Goal: Check status: Check status

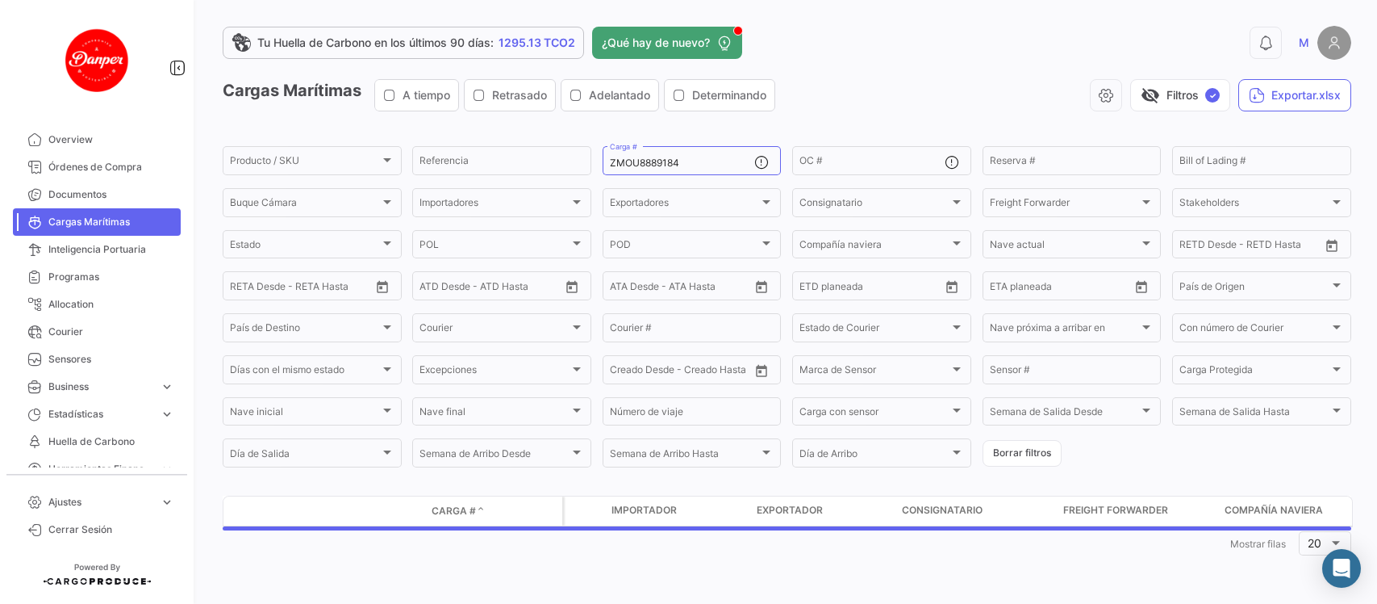
click at [125, 227] on span "Cargas Marítimas" at bounding box center [111, 222] width 126 height 15
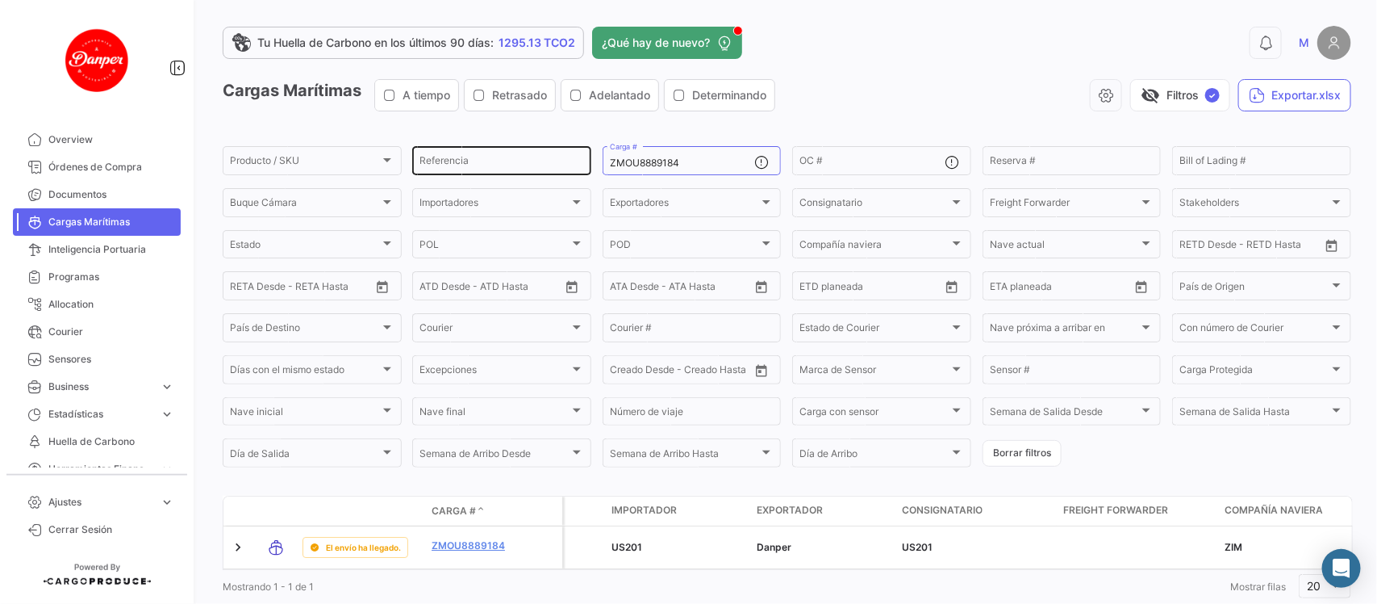
click at [0, 0] on div "Producto / SKU Producto / SKU Referencia ZMOU8889184 Carga # OC # Reserva # Bil…" at bounding box center [0, 0] width 0 height 0
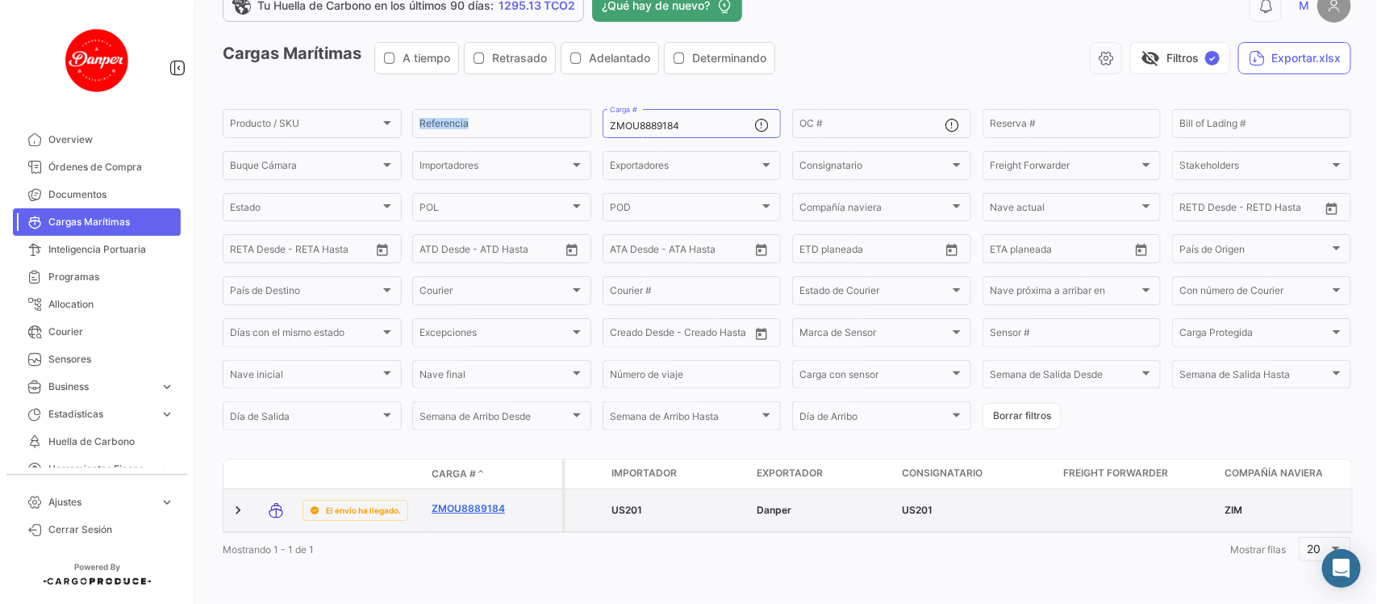
click at [453, 501] on link "ZMOU8889184" at bounding box center [474, 508] width 84 height 15
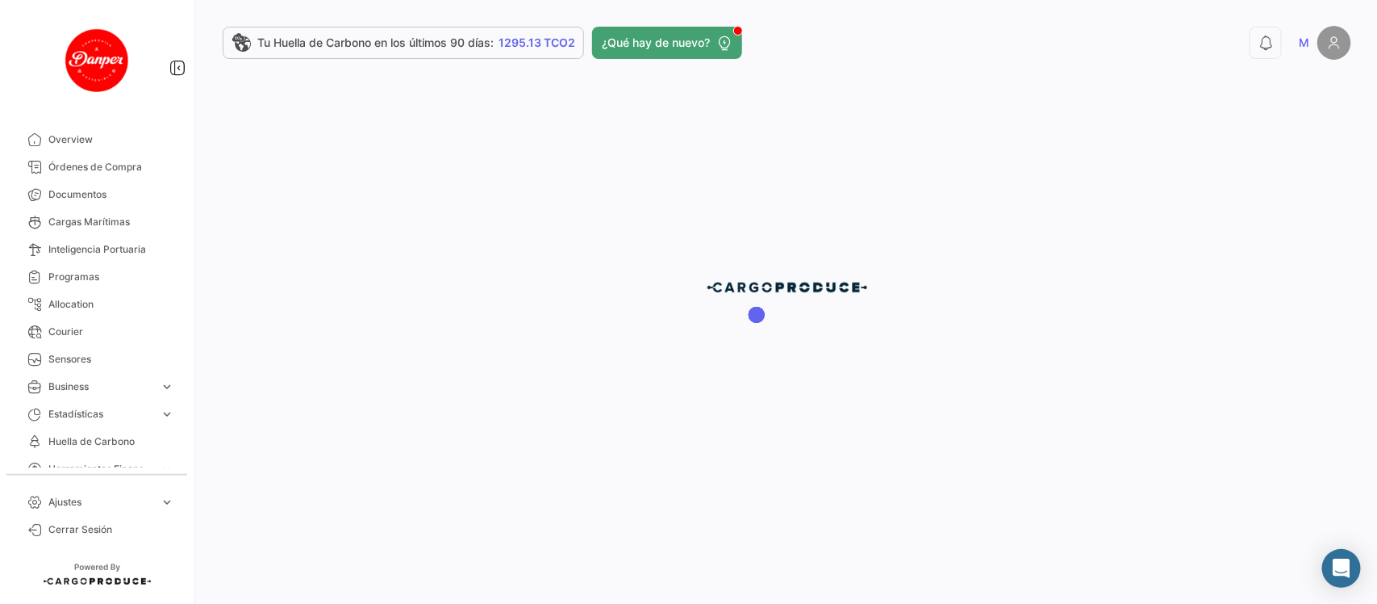
scroll to position [0, 0]
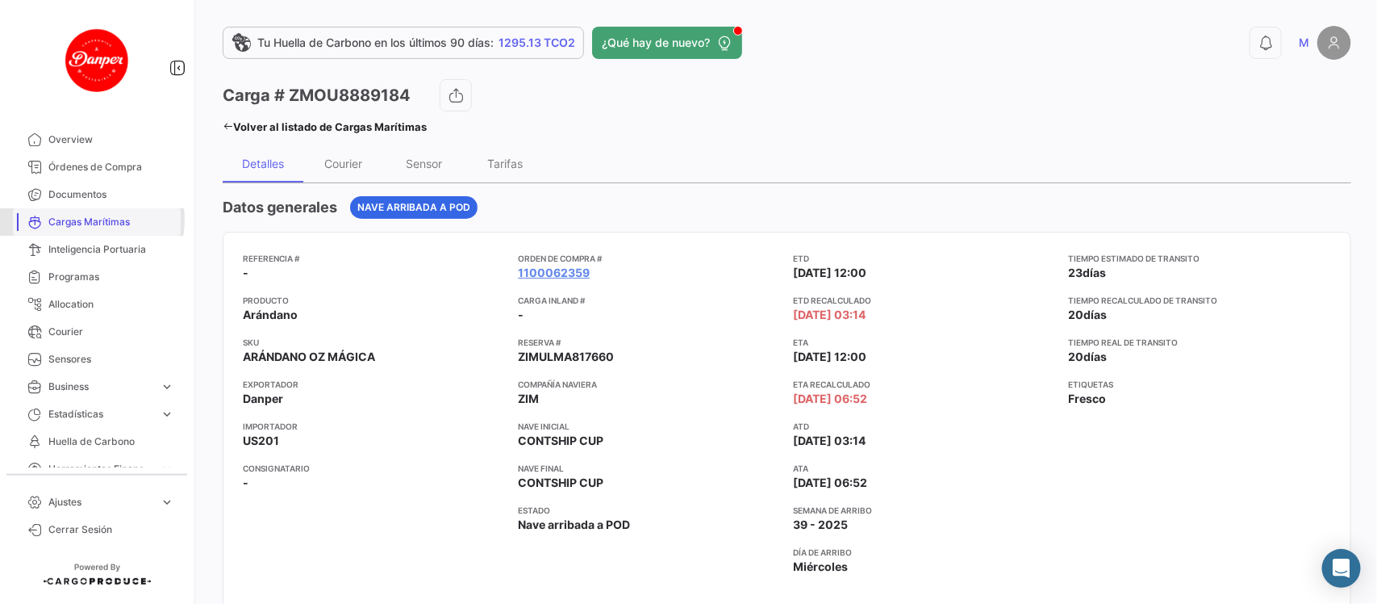
click at [86, 219] on span "Cargas Marítimas" at bounding box center [111, 222] width 126 height 15
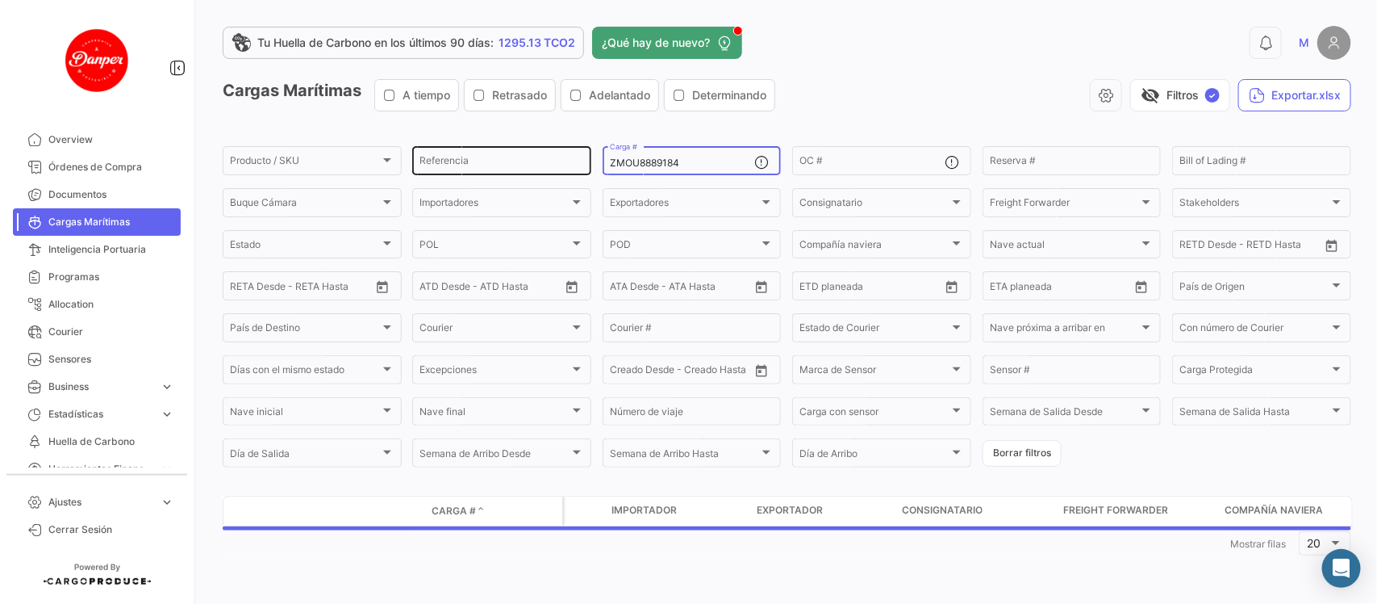
drag, startPoint x: 712, startPoint y: 157, endPoint x: 558, endPoint y: 169, distance: 153.8
click at [0, 0] on div "Producto / SKU Producto / SKU Referencia ZMOU8889184 Carga # OC # Reserva # Bil…" at bounding box center [0, 0] width 0 height 0
paste input "FBIU5680531"
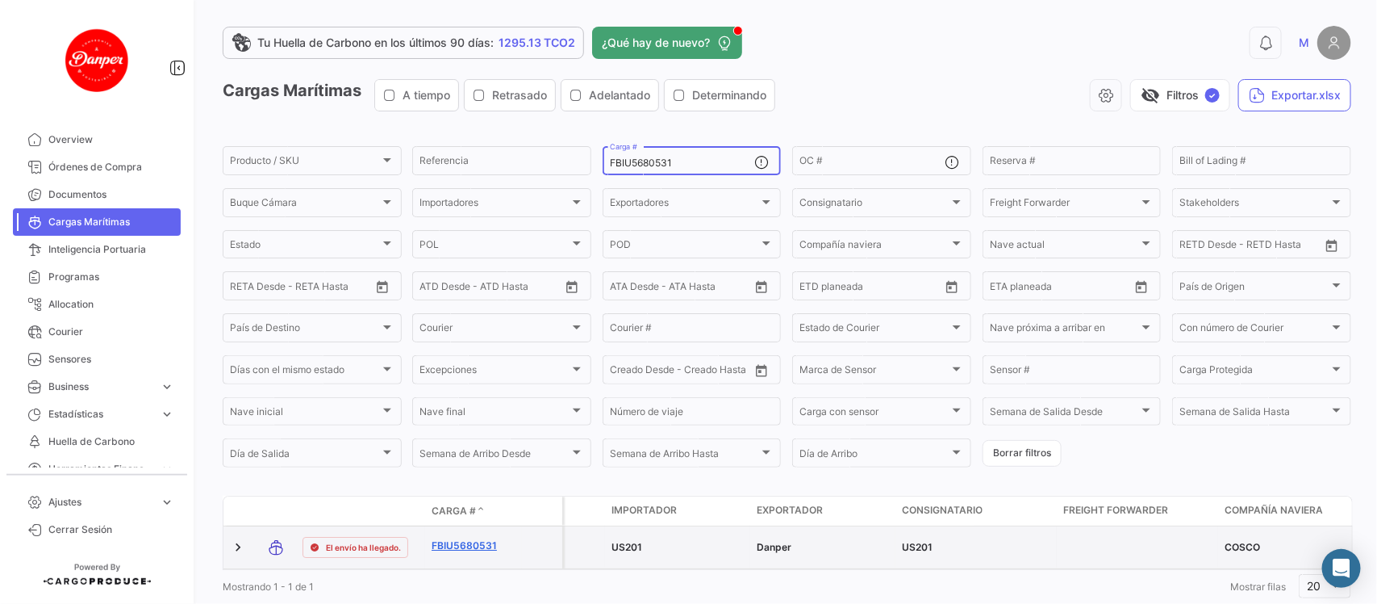
type input "FBIU5680531"
click at [473, 543] on link "FBIU5680531" at bounding box center [474, 545] width 84 height 15
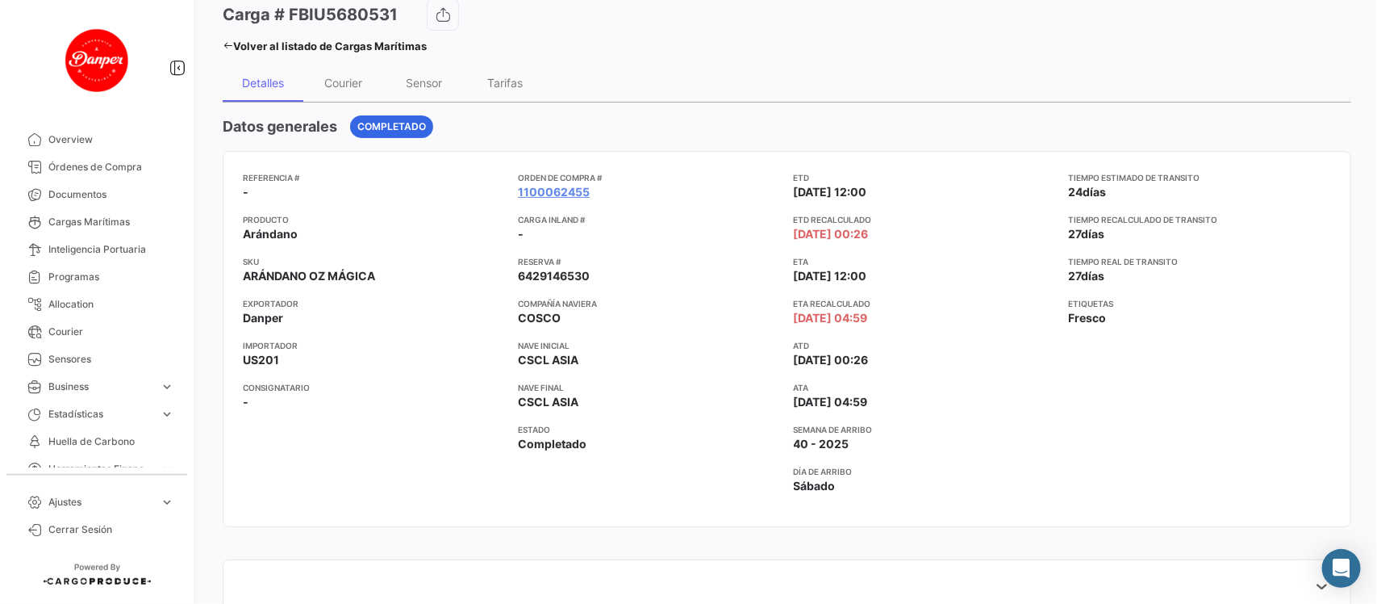
scroll to position [125, 0]
